Goal: Task Accomplishment & Management: Use online tool/utility

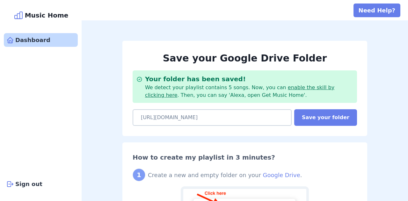
click at [22, 40] on div "Dashboard" at bounding box center [41, 40] width 74 height 14
click at [21, 39] on div "Dashboard" at bounding box center [41, 40] width 74 height 14
click at [34, 42] on div "Dashboard" at bounding box center [41, 40] width 74 height 14
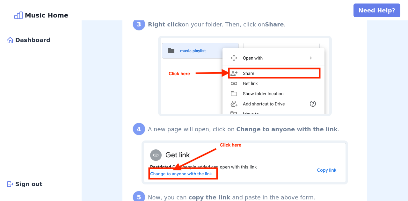
scroll to position [350, 0]
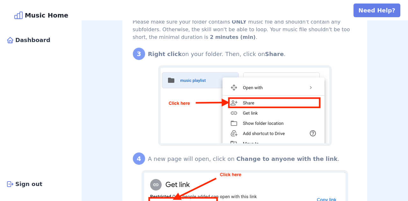
click at [42, 15] on div "Music Home" at bounding box center [41, 15] width 74 height 10
click at [24, 17] on icon at bounding box center [18, 15] width 10 height 10
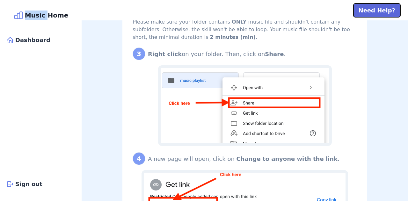
click at [372, 9] on button "Need Help?" at bounding box center [376, 11] width 47 height 14
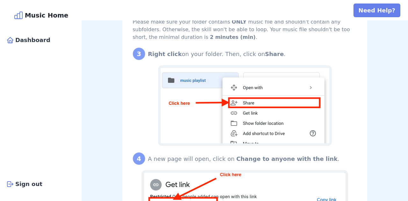
click at [373, 44] on div "Save your Google Drive Folder Your folder has been saved! We detect your playli…" at bounding box center [245, 76] width 326 height 813
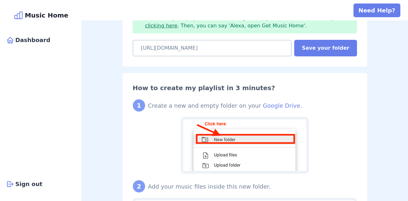
scroll to position [0, 0]
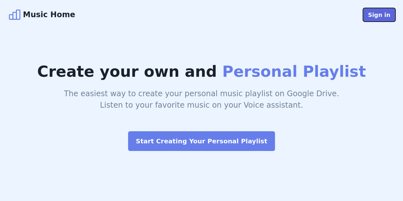
click at [375, 18] on button "Sign in" at bounding box center [379, 15] width 32 height 14
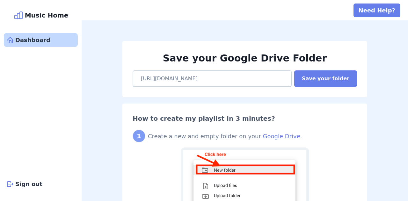
click at [12, 40] on icon at bounding box center [10, 40] width 6 height 6
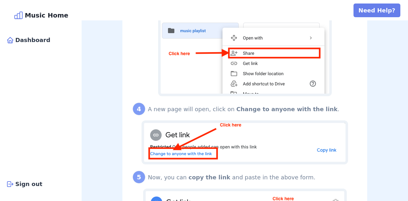
scroll to position [310, 0]
